Goal: Task Accomplishment & Management: Manage account settings

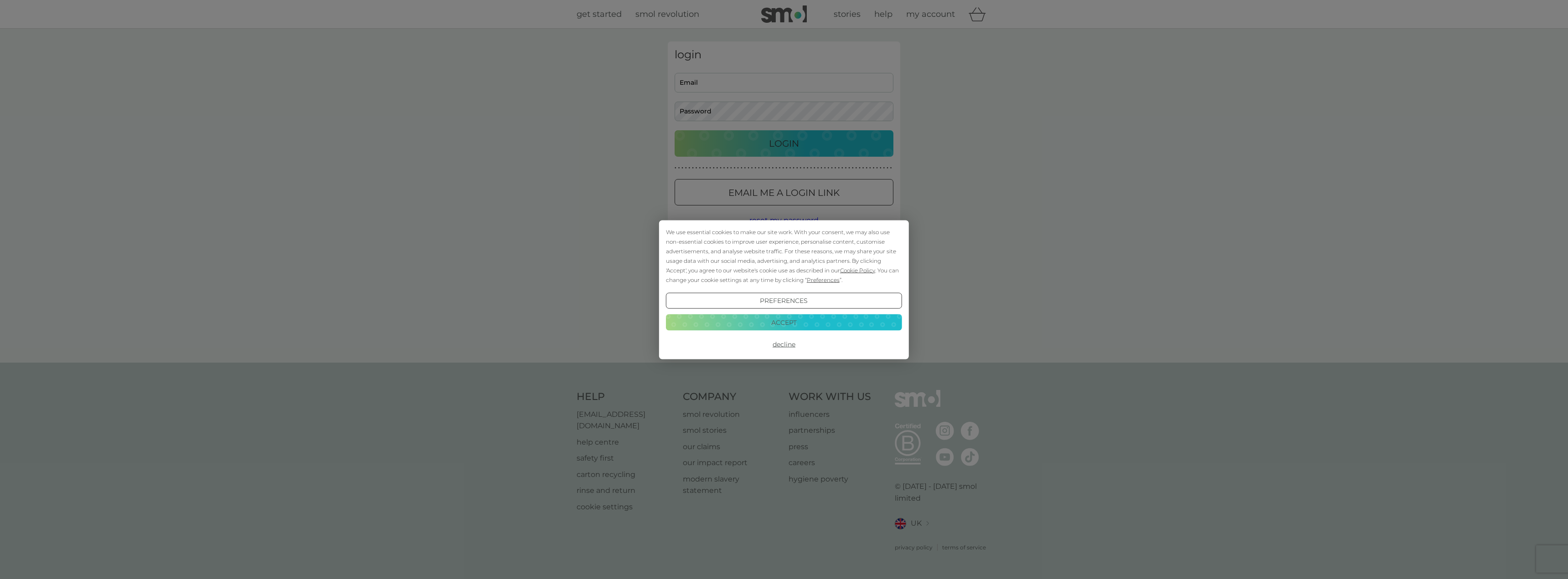
click at [766, 321] on button "Accept" at bounding box center [784, 322] width 236 height 16
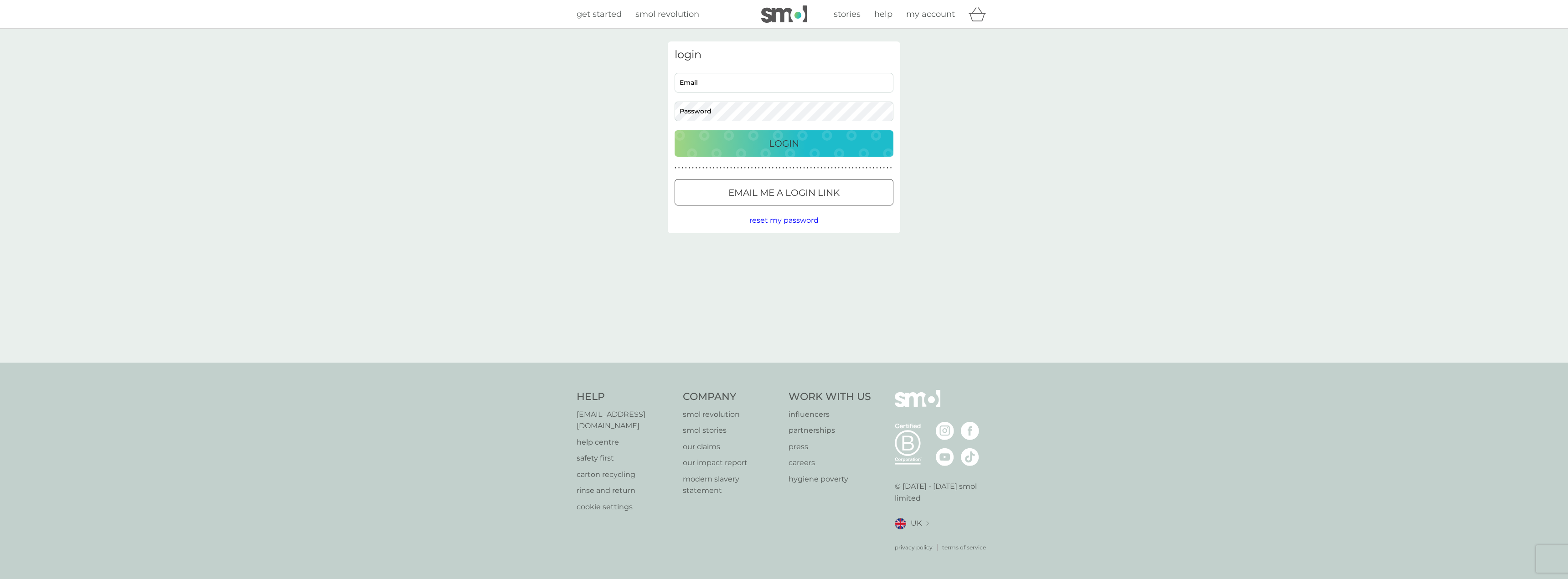
click at [745, 68] on div "login Email Password Login ● ● ● ● ● ● ● ● ● ● ● ● ● ● ● ● ● ● ● ● ● ● ● ● ● ● …" at bounding box center [784, 137] width 233 height 192
click at [747, 86] on input "Email" at bounding box center [783, 83] width 219 height 19
type input "[EMAIL_ADDRESS][DOMAIN_NAME]"
click at [674, 130] on button "Login" at bounding box center [783, 143] width 219 height 26
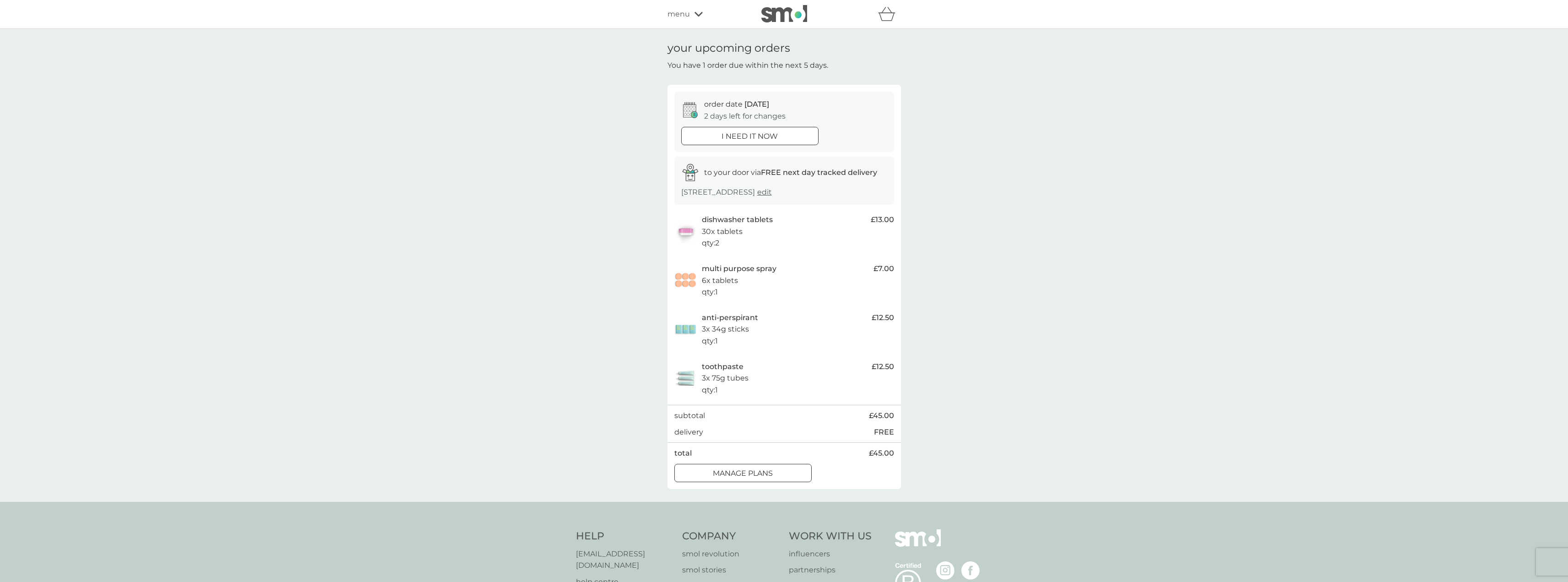
click at [738, 474] on div at bounding box center [743, 473] width 33 height 10
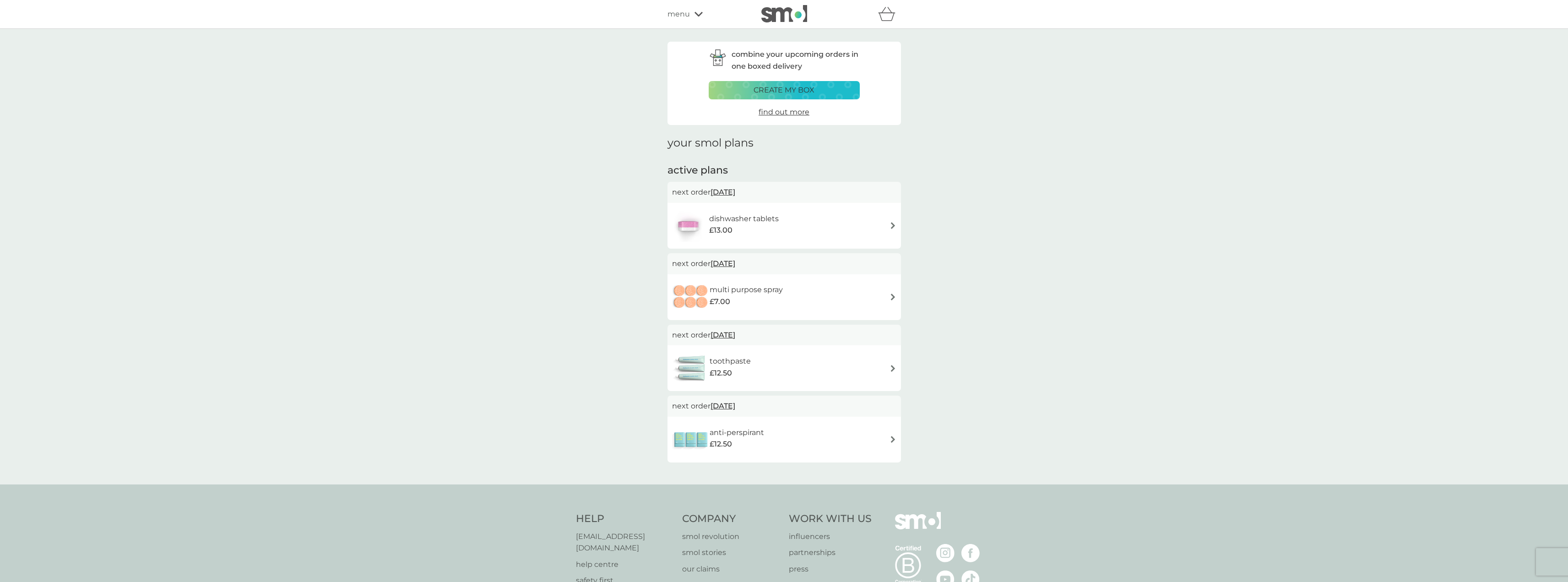
click at [734, 189] on span "[DATE]" at bounding box center [723, 192] width 24 height 18
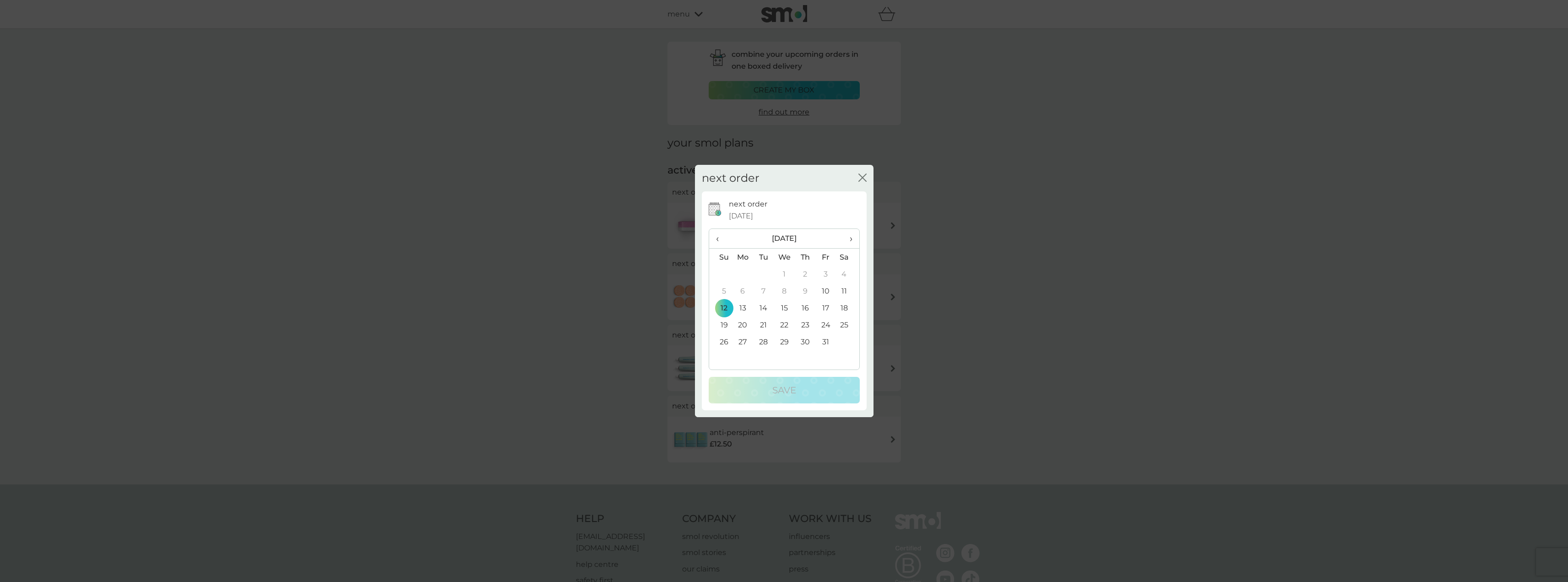
click at [827, 309] on td "17" at bounding box center [826, 308] width 21 height 17
click at [784, 387] on p "Save" at bounding box center [784, 390] width 24 height 15
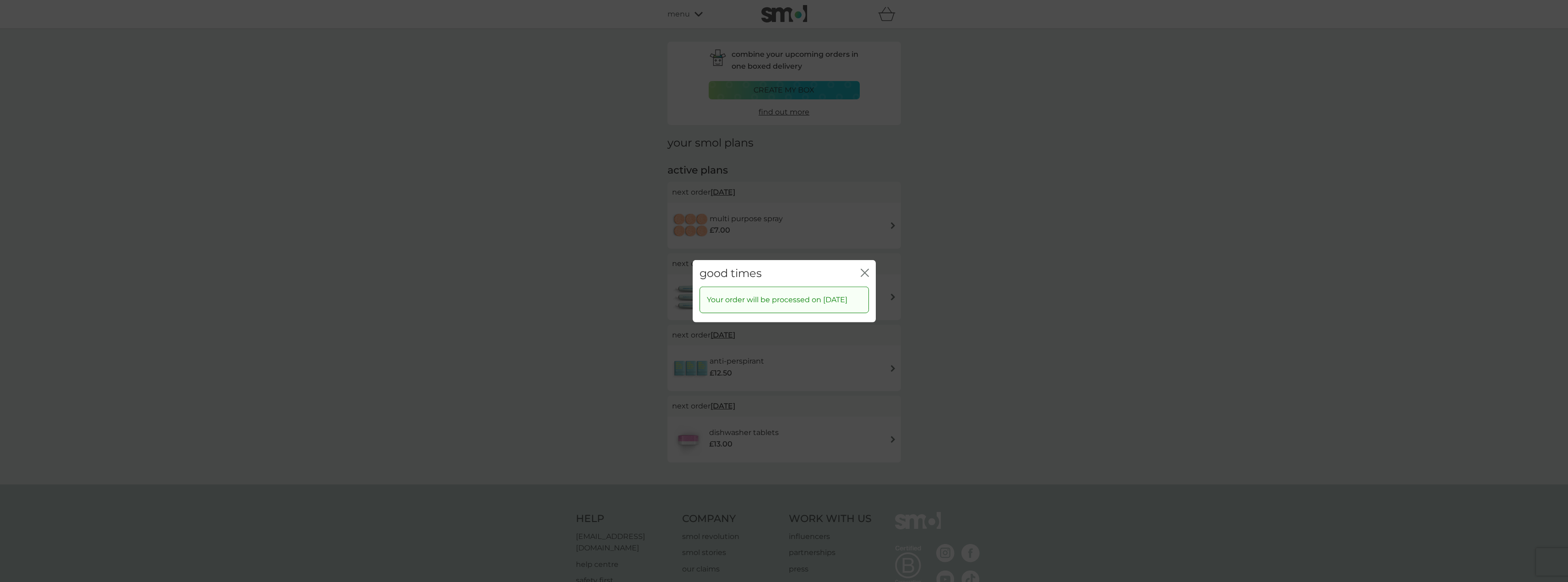
click at [863, 269] on icon "close" at bounding box center [863, 273] width 4 height 7
